Goal: Task Accomplishment & Management: Use online tool/utility

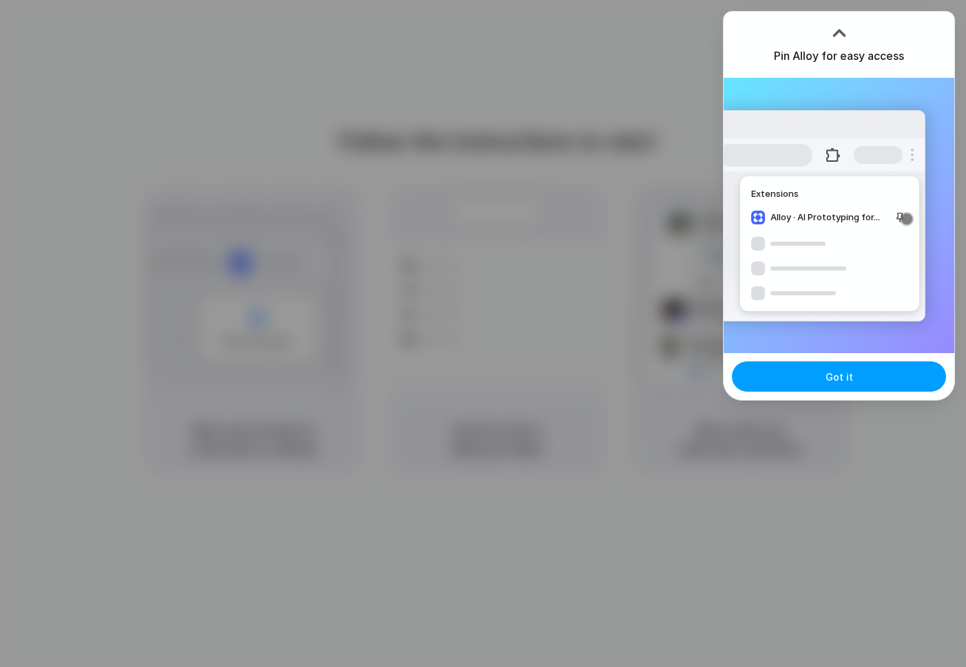
click at [838, 377] on span "Got it" at bounding box center [839, 377] width 28 height 14
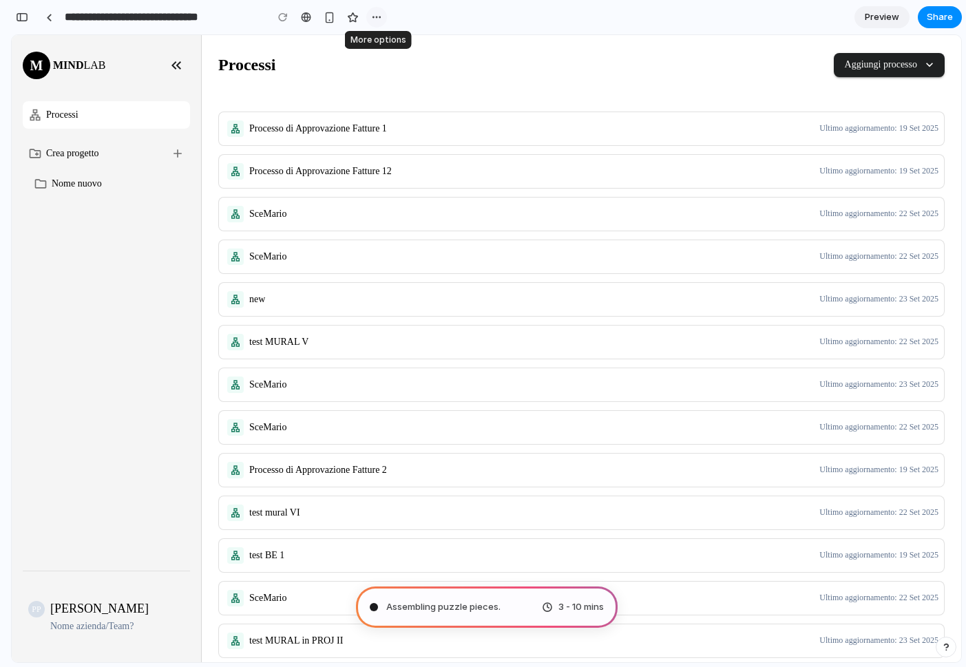
click at [375, 20] on div "button" at bounding box center [376, 17] width 11 height 11
click at [375, 20] on div "Duplicate Delete" at bounding box center [483, 333] width 966 height 667
click at [904, 66] on button "Aggiungi processo" at bounding box center [889, 65] width 111 height 24
click at [176, 62] on icon "Close sidebar" at bounding box center [173, 65] width 5 height 8
click at [177, 157] on icon at bounding box center [177, 153] width 8 height 8
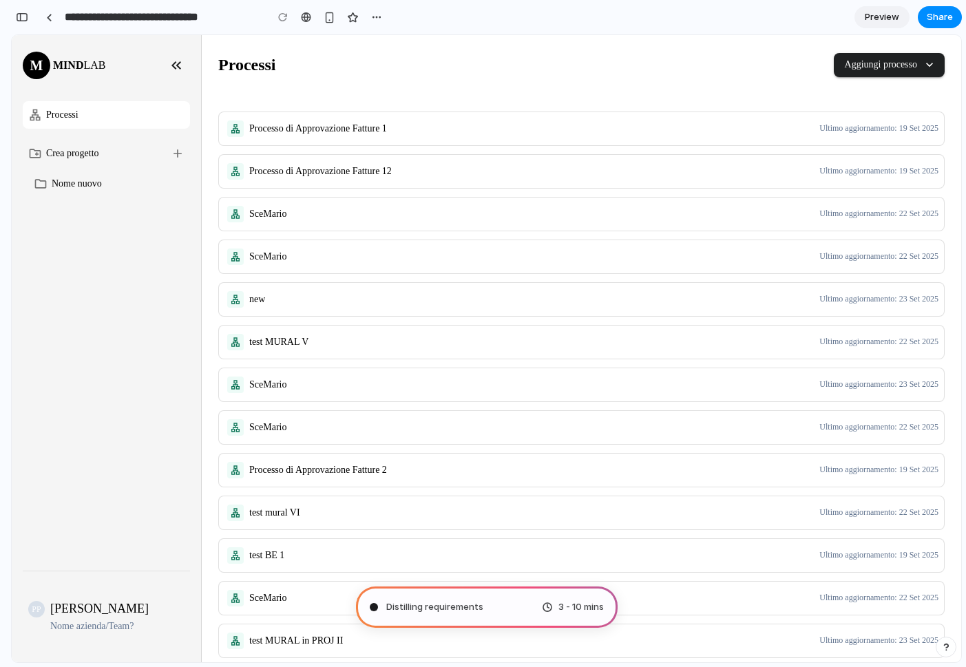
click at [174, 178] on div "Nome nuovo" at bounding box center [118, 184] width 133 height 16
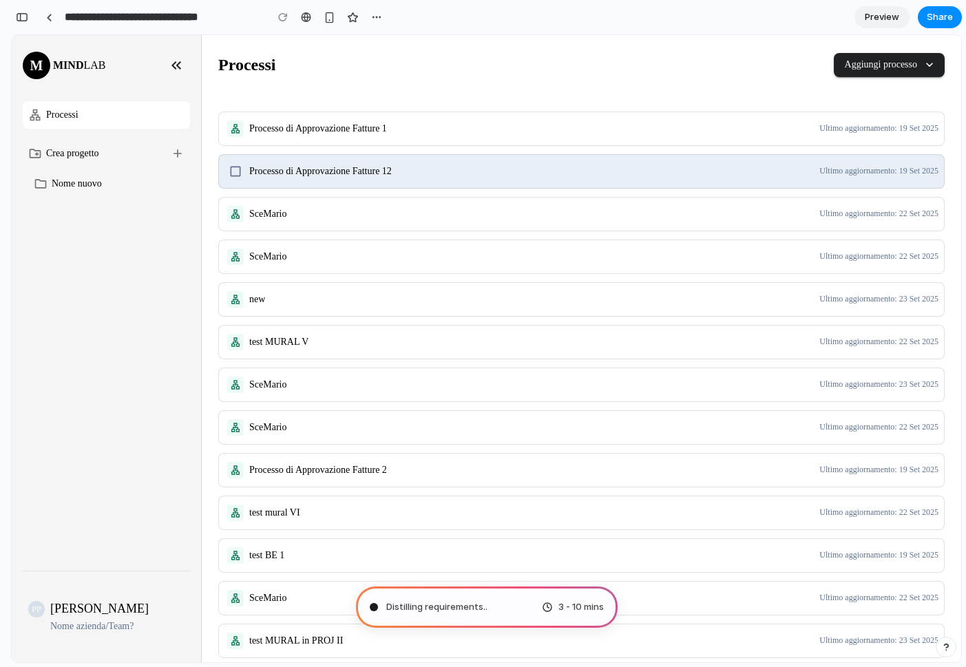
click at [257, 156] on div "Processo di Approvazione Fatture 12 Ultimo aggiornamento: 19 Set 2025" at bounding box center [581, 171] width 725 height 33
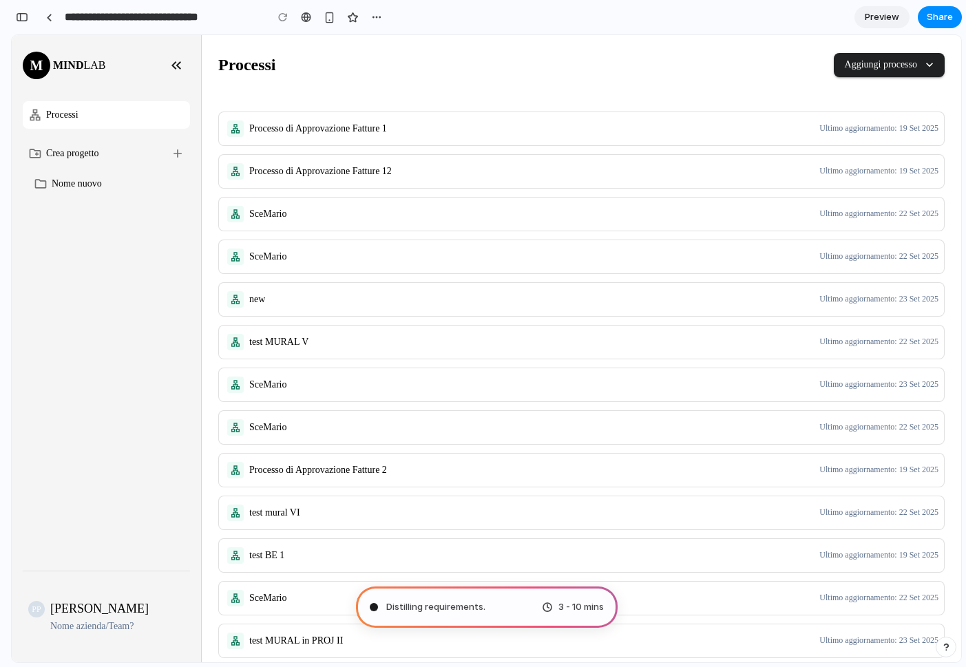
click at [423, 604] on span "Distilling requirements ." at bounding box center [435, 607] width 99 height 14
click at [23, 12] on div "button" at bounding box center [22, 17] width 12 height 10
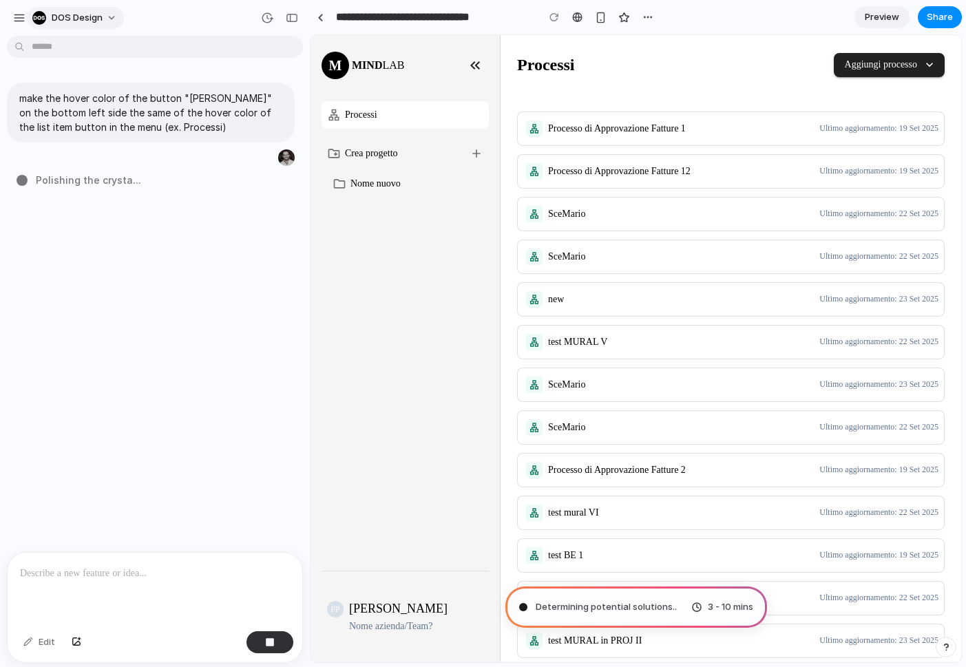
click at [65, 22] on span "DOS Design" at bounding box center [77, 18] width 51 height 14
click at [19, 16] on div "Settings Invite members Change theme Sign out" at bounding box center [483, 333] width 966 height 667
click at [23, 16] on div "button" at bounding box center [19, 18] width 12 height 12
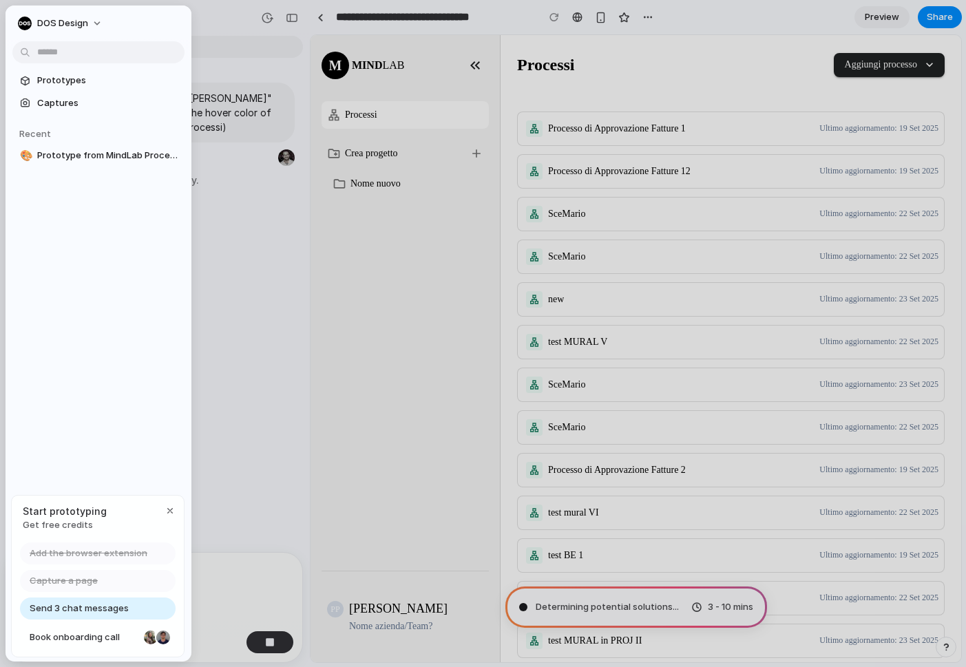
type input "**********"
click at [58, 74] on span "Prototypes" at bounding box center [108, 81] width 142 height 14
click at [170, 509] on div "button" at bounding box center [170, 510] width 11 height 11
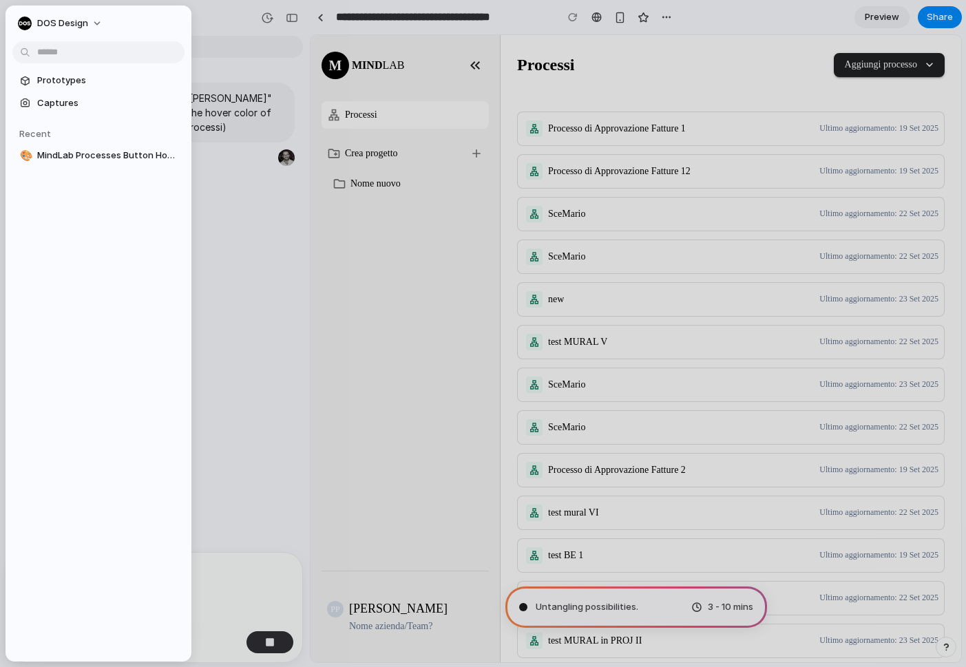
click at [295, 275] on div at bounding box center [483, 333] width 966 height 667
